Goal: Find specific page/section: Find specific page/section

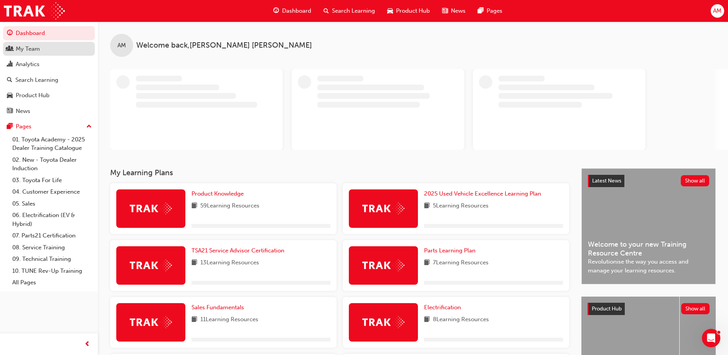
click at [25, 46] on div "My Team" at bounding box center [28, 49] width 24 height 9
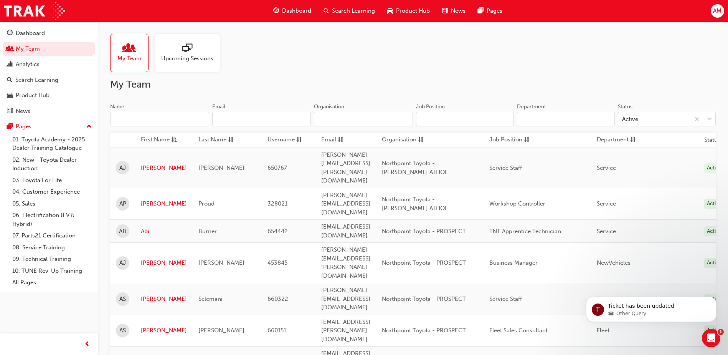
click at [152, 119] on input "Name" at bounding box center [159, 119] width 99 height 15
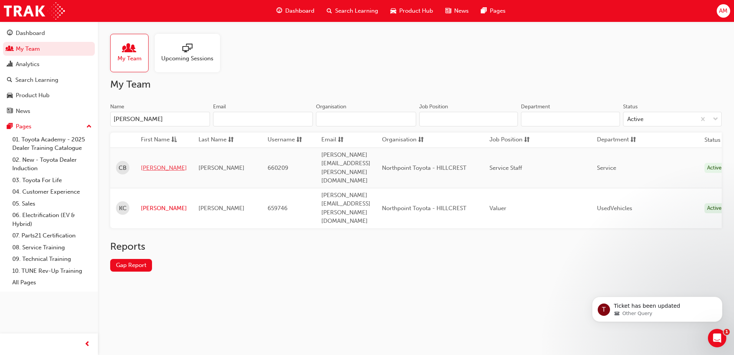
type input "[PERSON_NAME]"
click at [147, 163] on link "[PERSON_NAME]" at bounding box center [164, 167] width 46 height 9
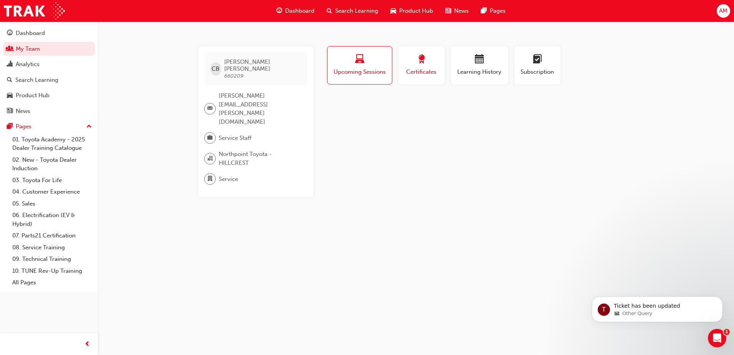
click at [421, 65] on span "award-icon" at bounding box center [421, 59] width 9 height 10
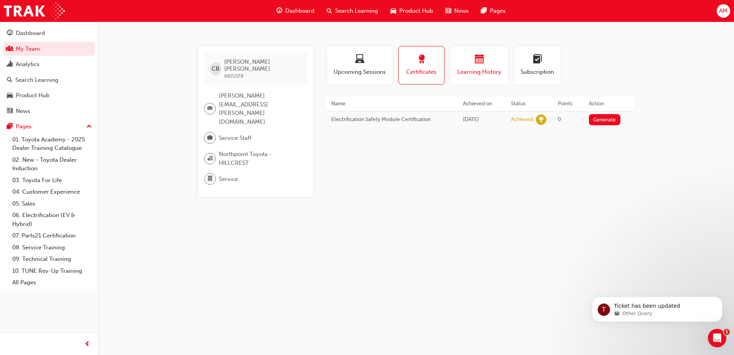
click at [484, 63] on span "calendar-icon" at bounding box center [479, 59] width 9 height 10
